Goal: Task Accomplishment & Management: Use online tool/utility

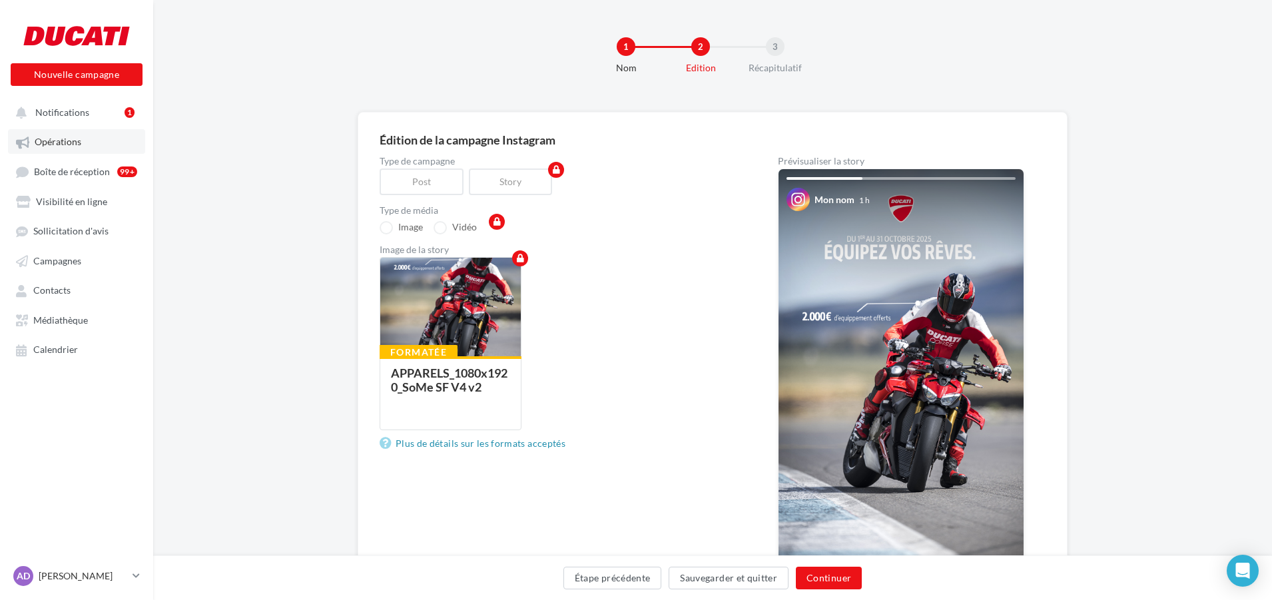
click at [38, 134] on link "Opérations" at bounding box center [76, 141] width 137 height 24
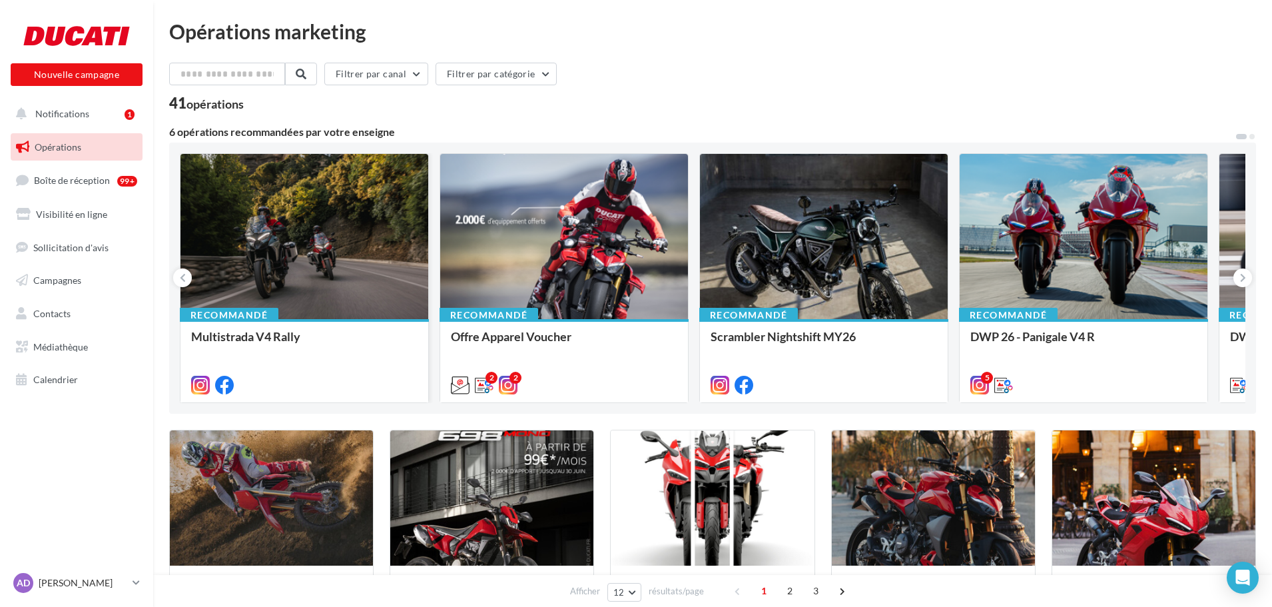
click at [292, 243] on div at bounding box center [304, 237] width 248 height 166
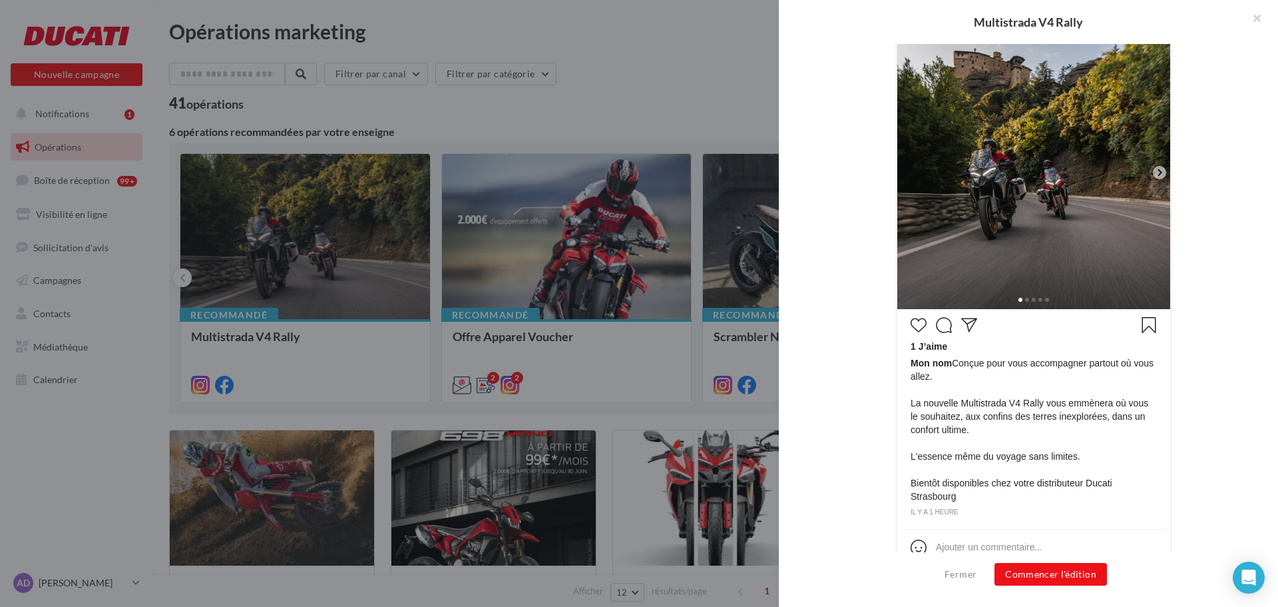
scroll to position [316, 0]
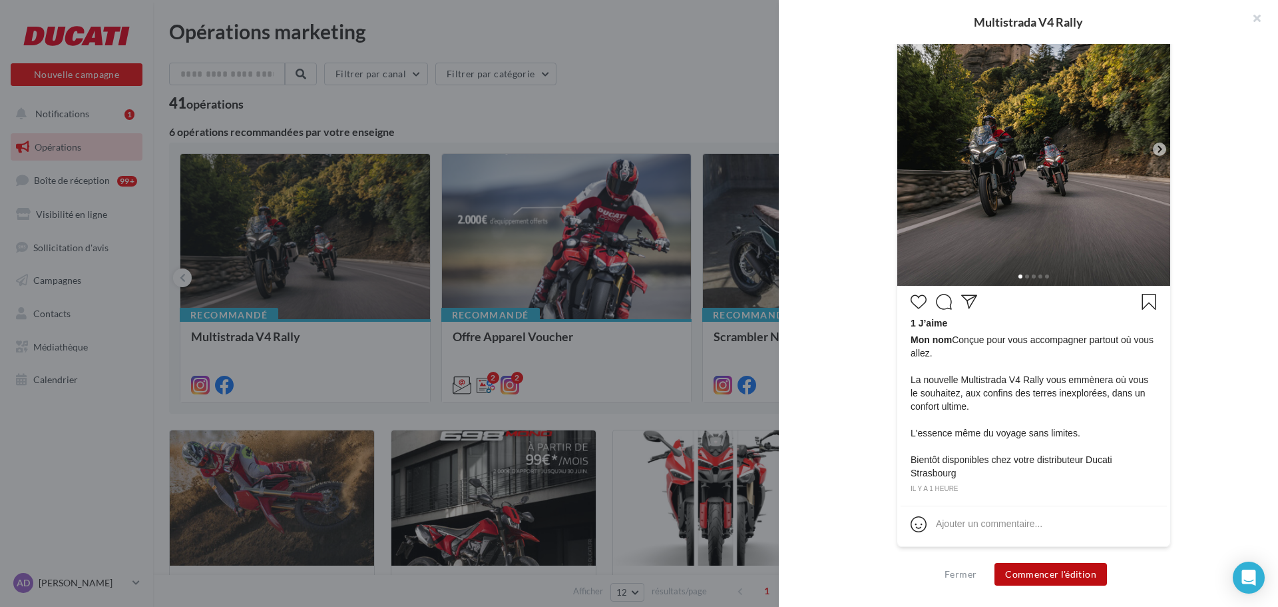
click at [1065, 571] on button "Commencer l'édition" at bounding box center [1051, 574] width 113 height 23
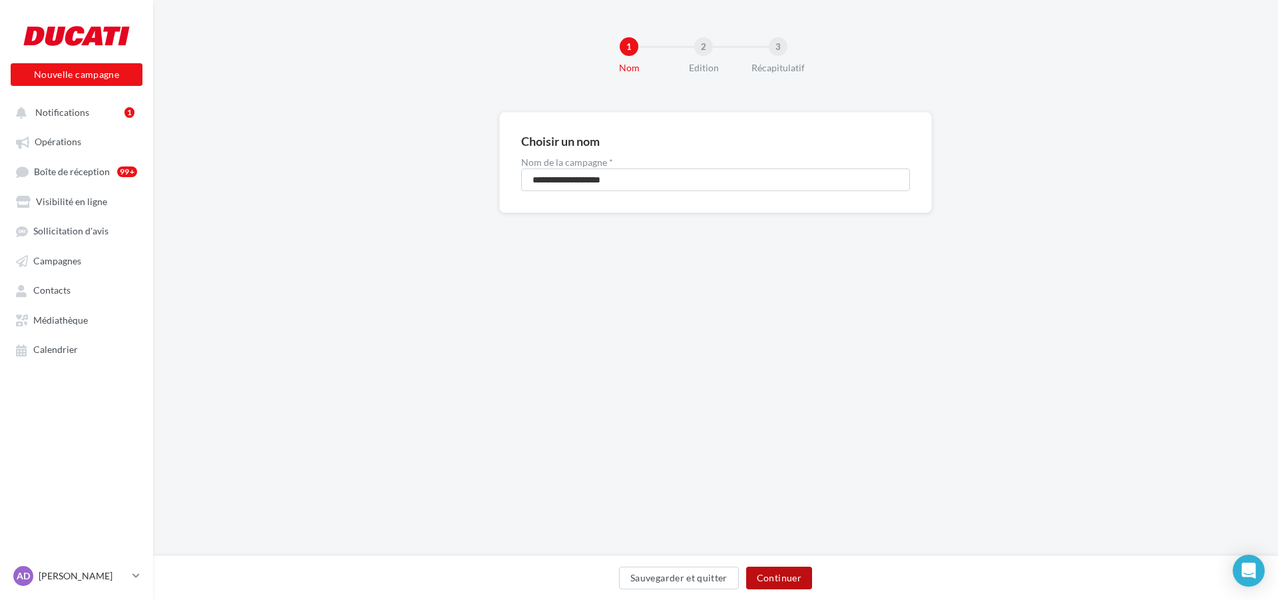
click at [776, 573] on button "Continuer" at bounding box center [779, 578] width 66 height 23
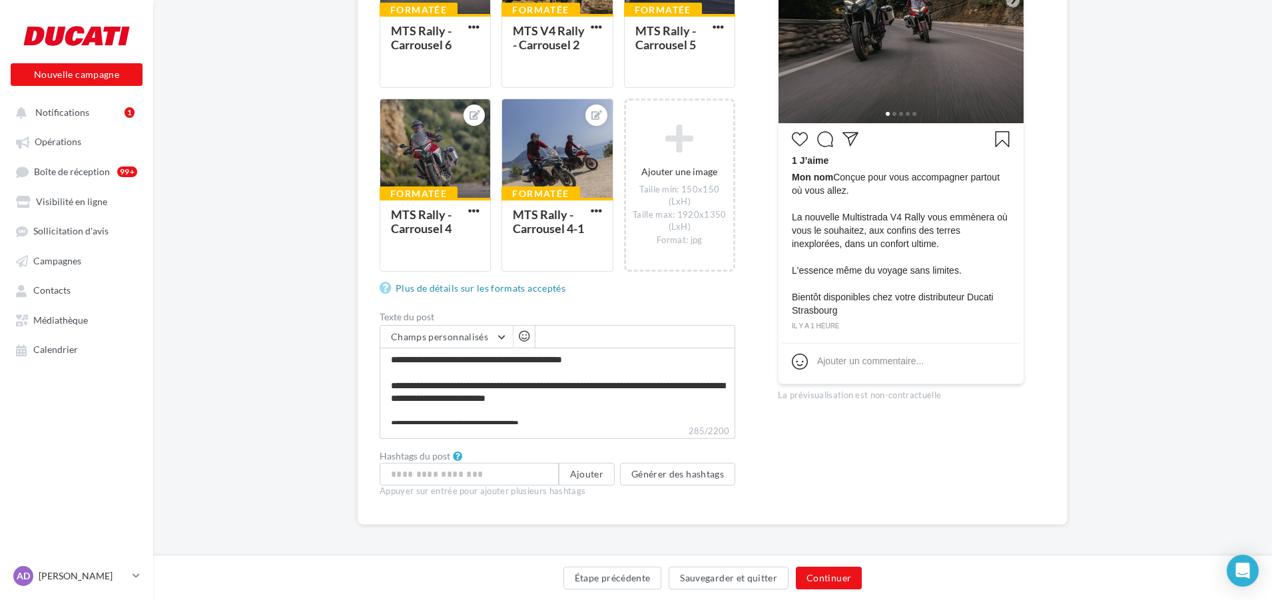
scroll to position [346, 0]
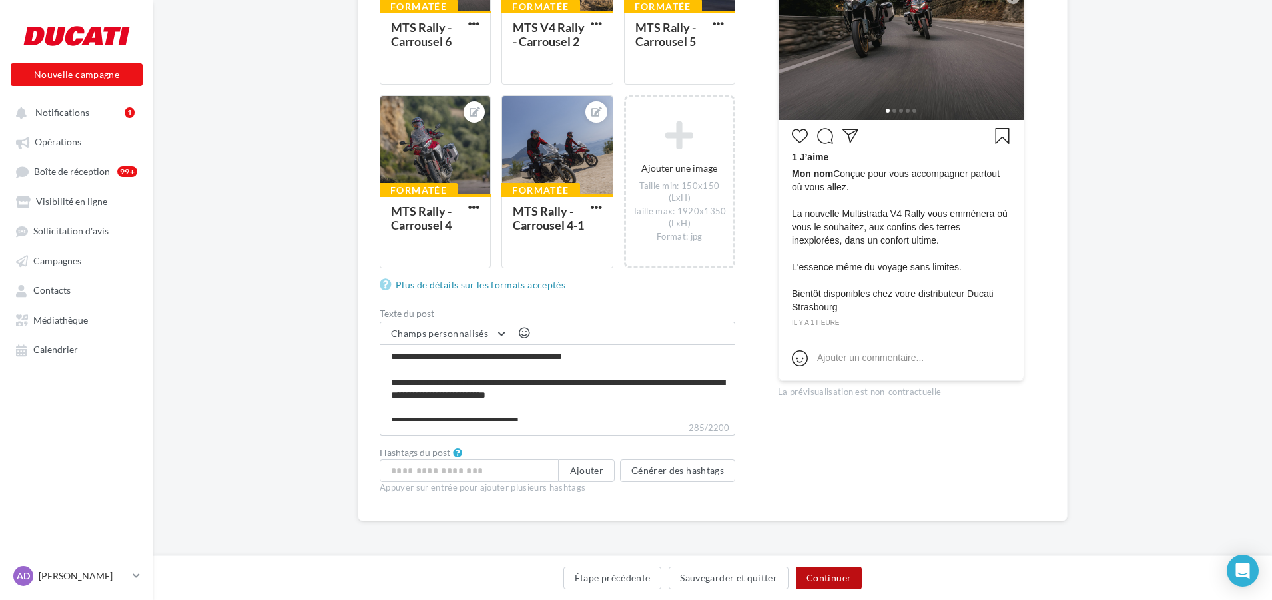
click at [822, 579] on button "Continuer" at bounding box center [829, 578] width 66 height 23
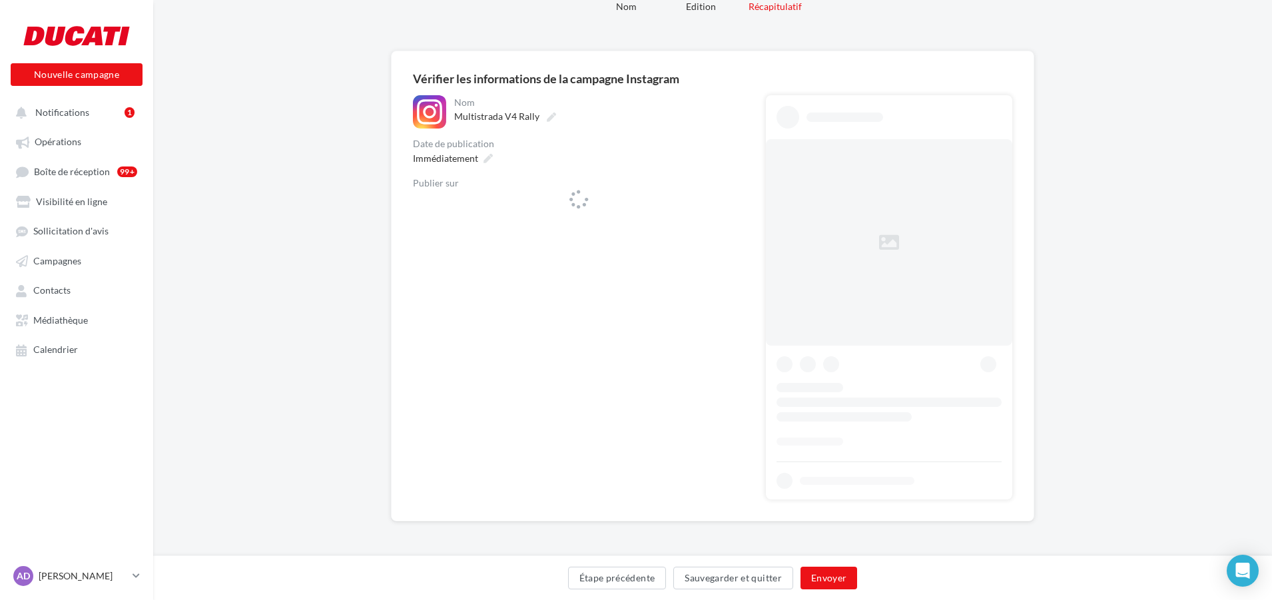
scroll to position [61, 0]
click at [487, 162] on div "**********" at bounding box center [579, 158] width 332 height 126
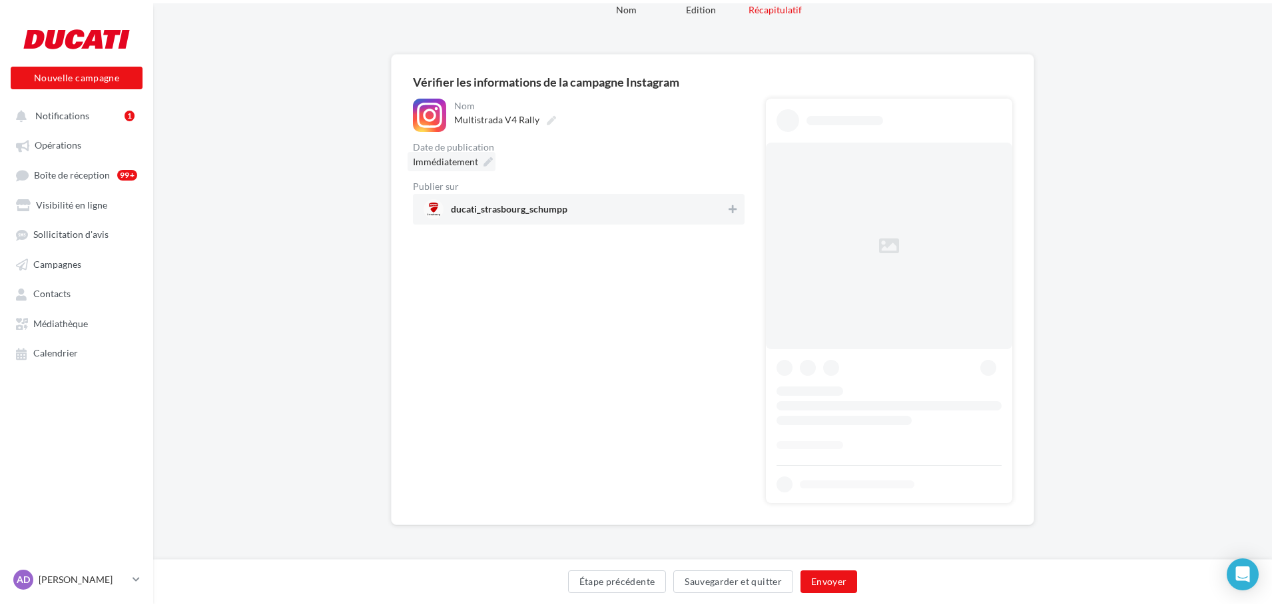
scroll to position [0, 0]
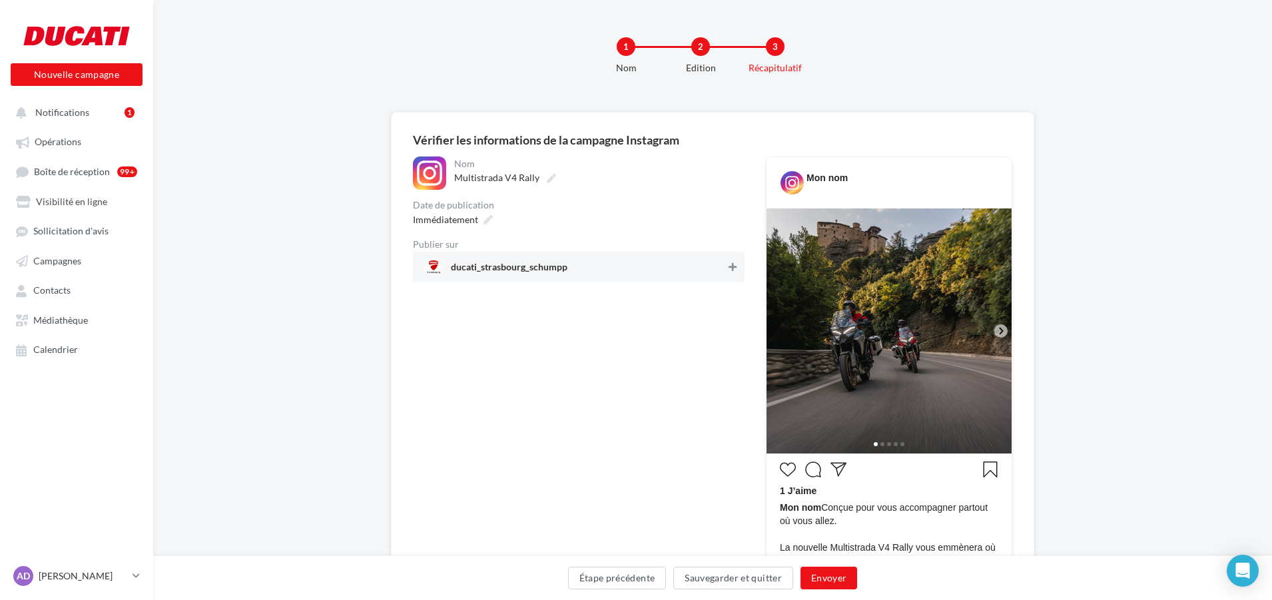
click at [736, 268] on icon at bounding box center [732, 266] width 8 height 9
click at [496, 216] on div "Immédiatement" at bounding box center [579, 219] width 332 height 19
click at [479, 214] on div "Immédiatement" at bounding box center [451, 219] width 88 height 19
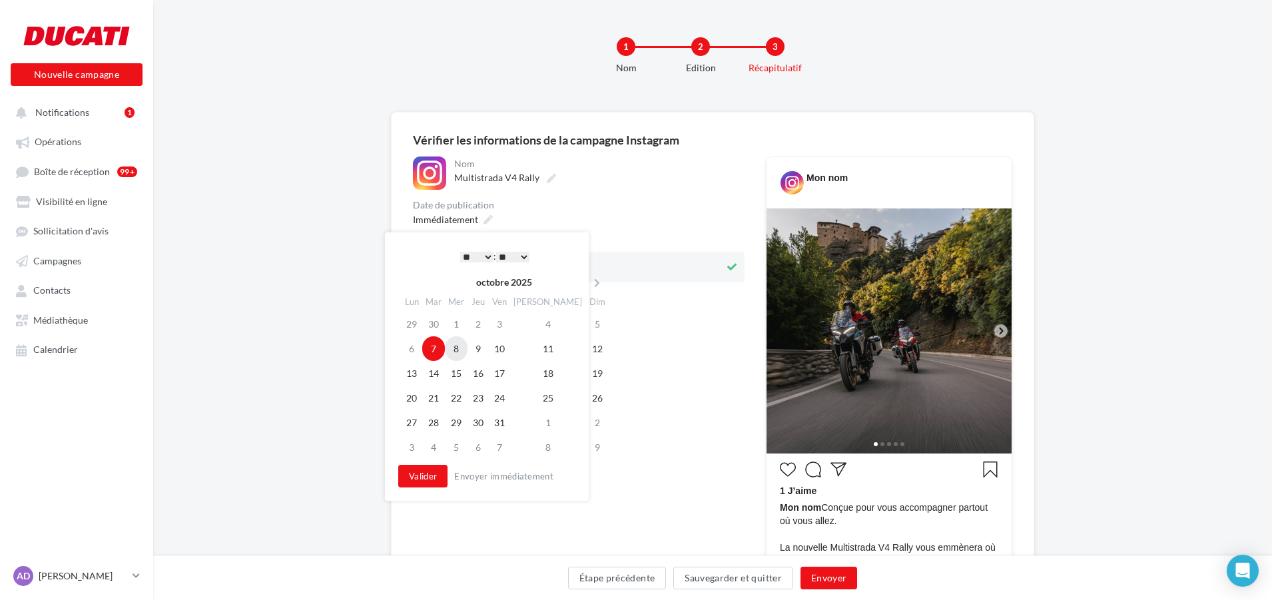
click at [459, 349] on td "8" at bounding box center [456, 348] width 23 height 25
click at [423, 480] on button "Valider" at bounding box center [422, 476] width 49 height 23
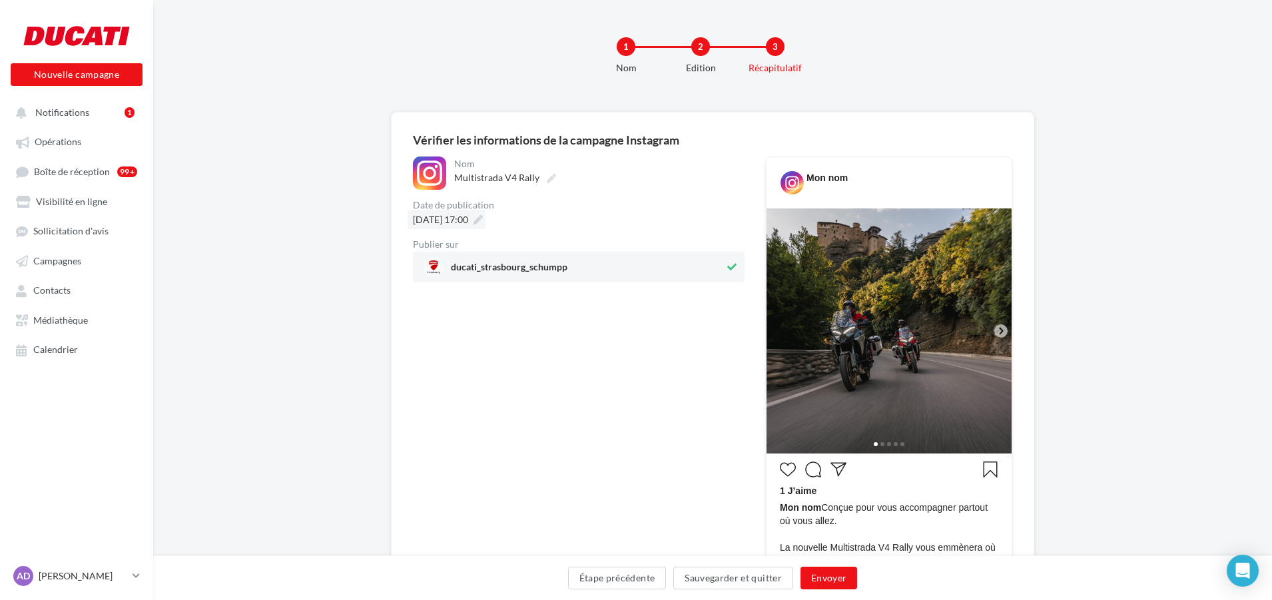
click at [483, 221] on icon at bounding box center [477, 219] width 9 height 9
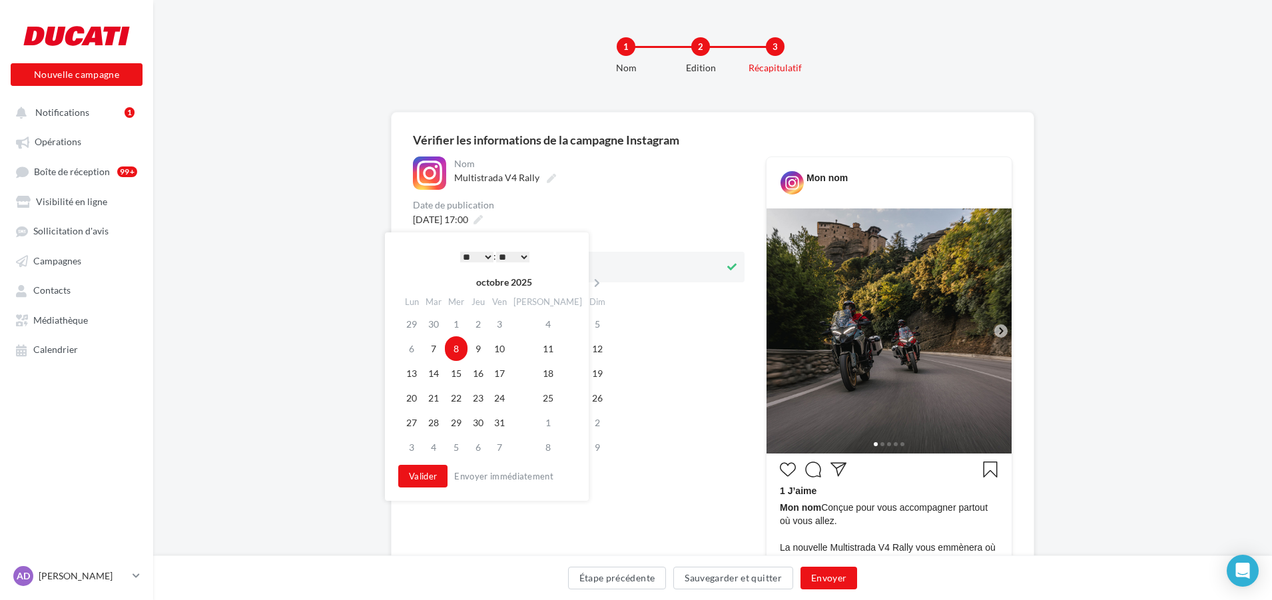
click at [484, 255] on select "* * * * * * * * * * ** ** ** ** ** ** ** ** ** ** ** ** ** **" at bounding box center [476, 257] width 33 height 11
click at [514, 258] on select "** ** ** ** ** **" at bounding box center [512, 257] width 33 height 11
click at [507, 364] on td "17" at bounding box center [499, 373] width 21 height 25
click at [465, 351] on td "8" at bounding box center [456, 348] width 23 height 25
click at [521, 256] on select "** ** ** ** ** **" at bounding box center [512, 257] width 33 height 11
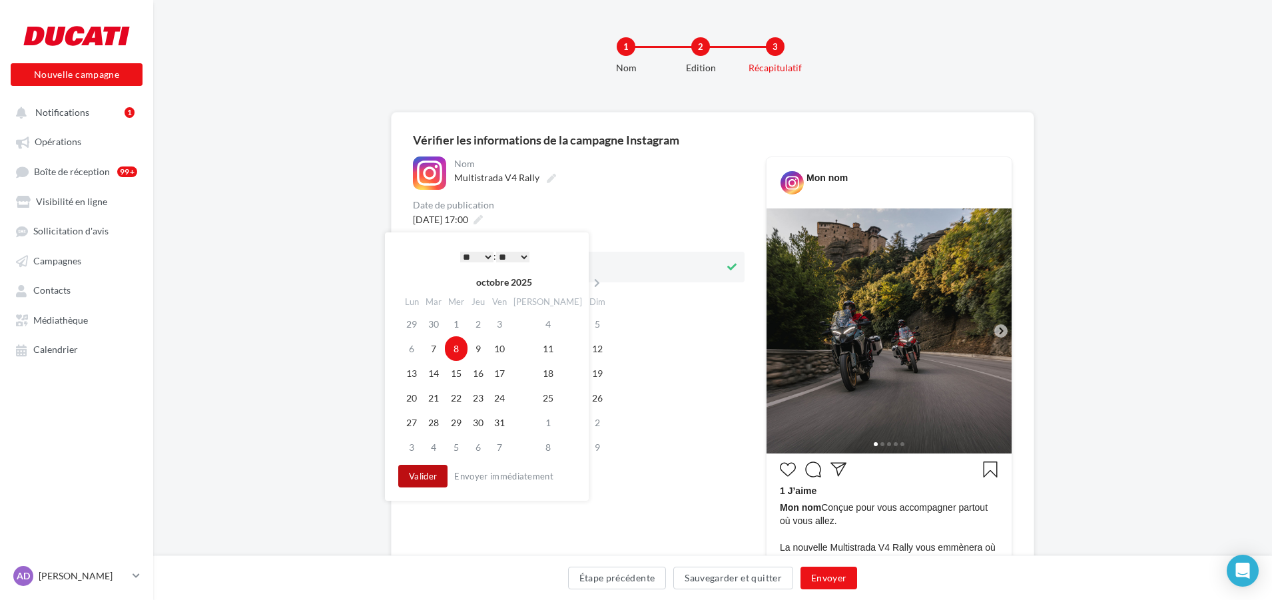
click at [421, 476] on button "Valider" at bounding box center [422, 476] width 49 height 23
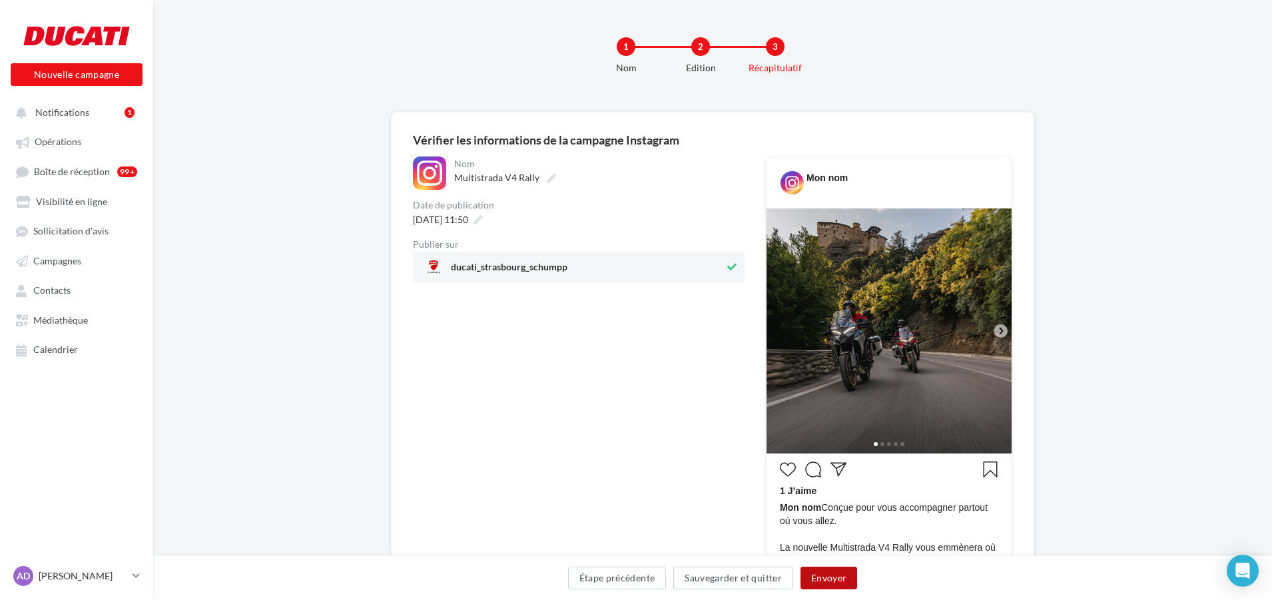
click at [828, 581] on button "Envoyer" at bounding box center [828, 578] width 57 height 23
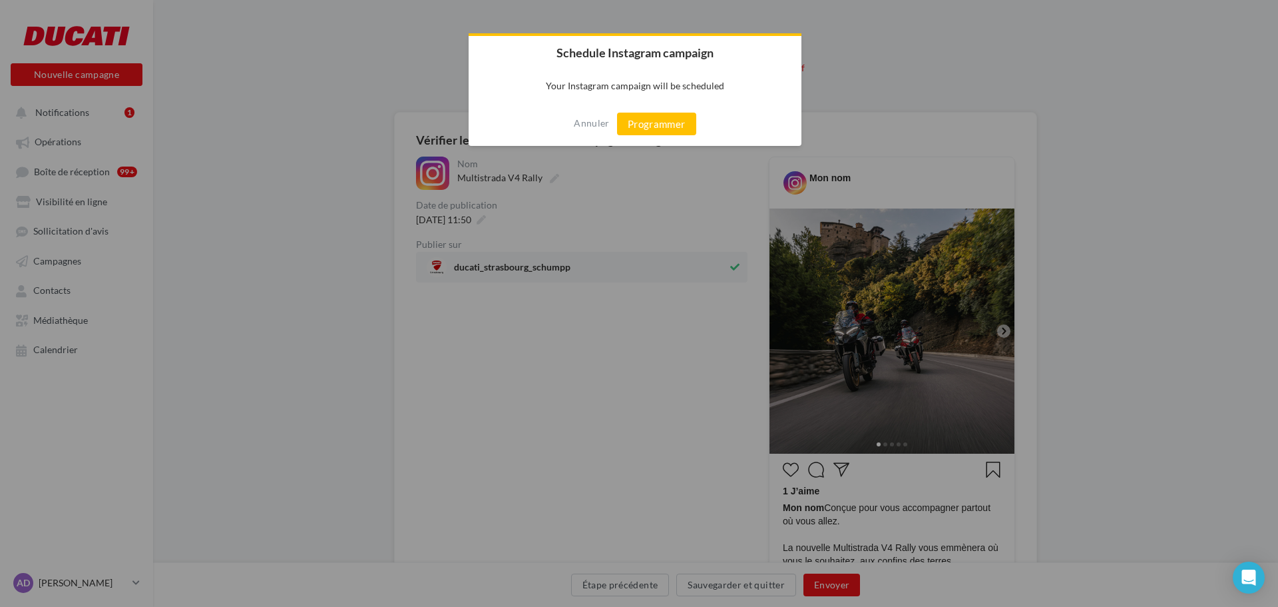
click at [638, 108] on div "Annuler Programmer" at bounding box center [635, 124] width 333 height 44
click at [636, 114] on button "Programmer" at bounding box center [656, 124] width 79 height 23
